Goal: Task Accomplishment & Management: Manage account settings

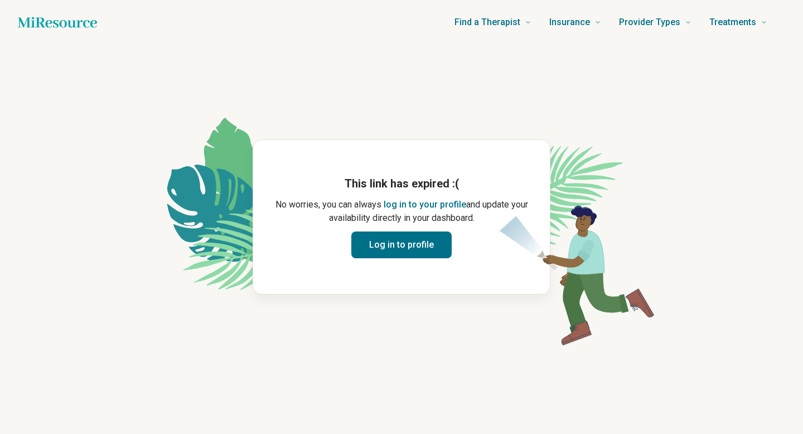
click at [418, 256] on button "Log in to profile" at bounding box center [401, 244] width 100 height 27
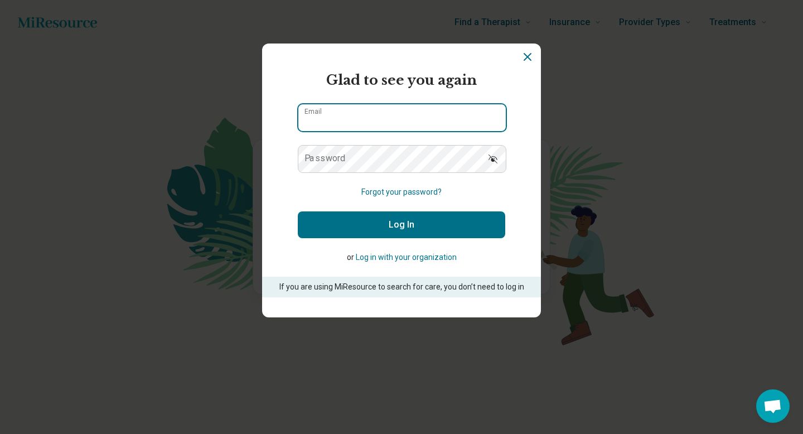
click at [394, 119] on input "Email" at bounding box center [401, 117] width 207 height 27
type input "**********"
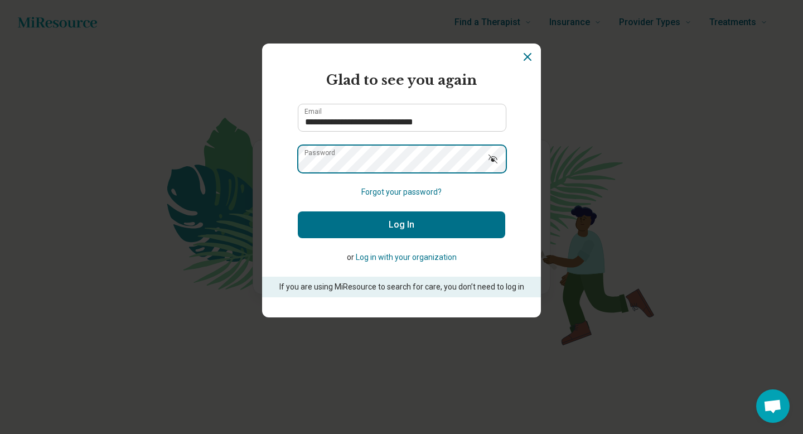
click at [298, 211] on button "Log In" at bounding box center [401, 224] width 207 height 27
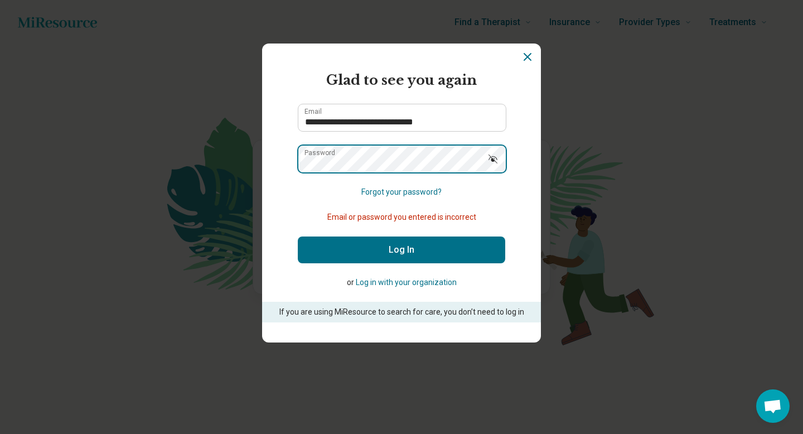
click at [265, 162] on section "**********" at bounding box center [401, 192] width 279 height 299
click at [298, 236] on button "Log In" at bounding box center [401, 249] width 207 height 27
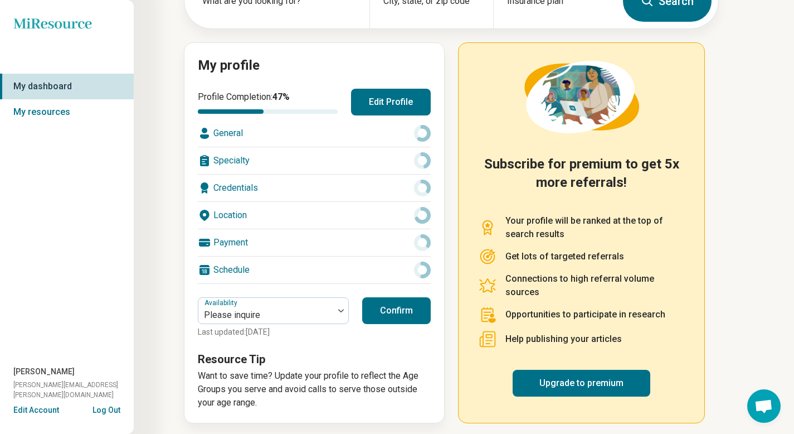
scroll to position [92, 0]
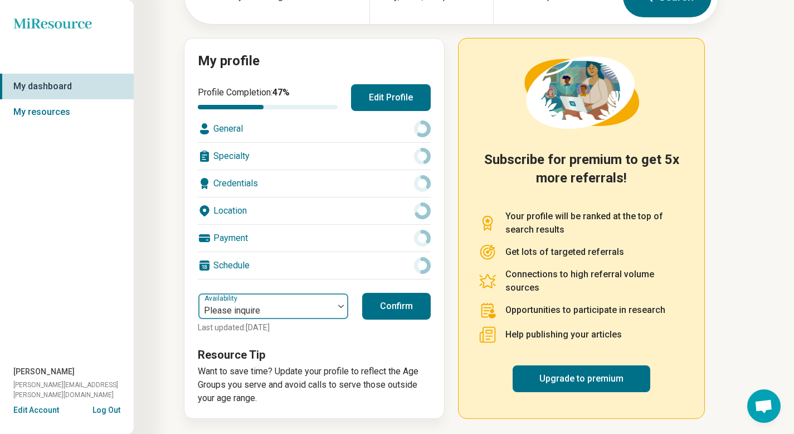
click at [340, 301] on div at bounding box center [341, 306] width 14 height 26
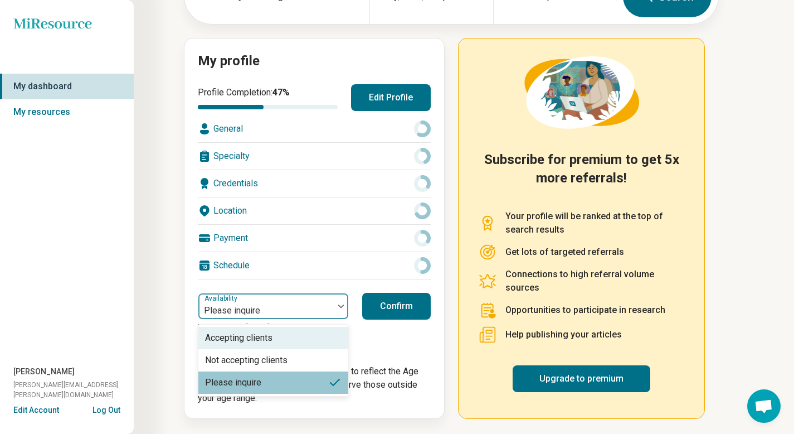
click at [286, 344] on div "Accepting clients" at bounding box center [273, 338] width 150 height 22
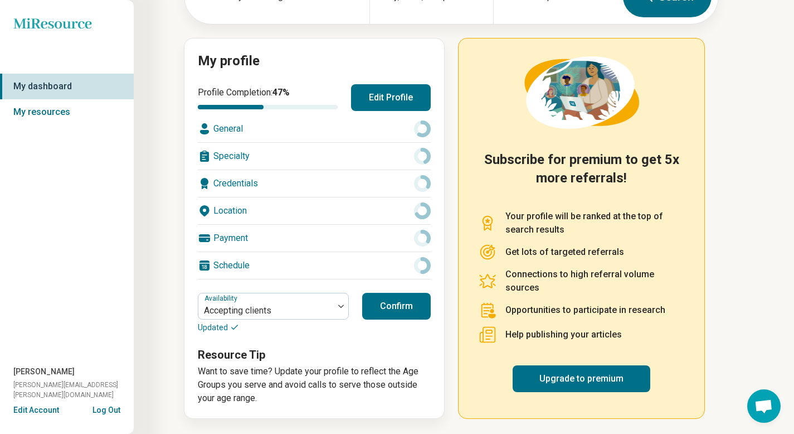
click at [404, 310] on button "Confirm" at bounding box center [396, 306] width 69 height 27
click at [400, 307] on button "Confirm" at bounding box center [396, 306] width 69 height 27
